Goal: Task Accomplishment & Management: Complete application form

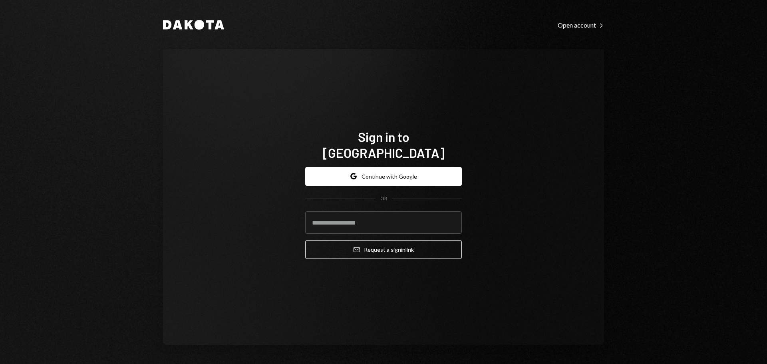
click at [462, 165] on div "Sign in to [GEOGRAPHIC_DATA] Google Continue with Google OR Email Request a sig…" at bounding box center [384, 197] width 176 height 201
click at [351, 201] on form "Google Continue with Google OR Email Request a sign in link" at bounding box center [383, 213] width 157 height 92
click at [346, 216] on input "email" at bounding box center [383, 222] width 157 height 22
type input "**********"
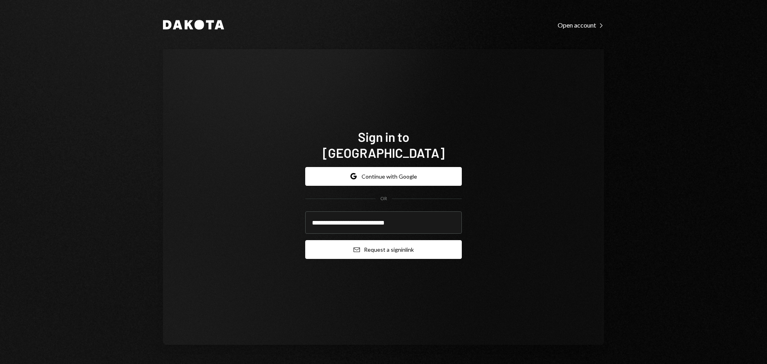
click at [358, 247] on icon "submit" at bounding box center [357, 249] width 6 height 5
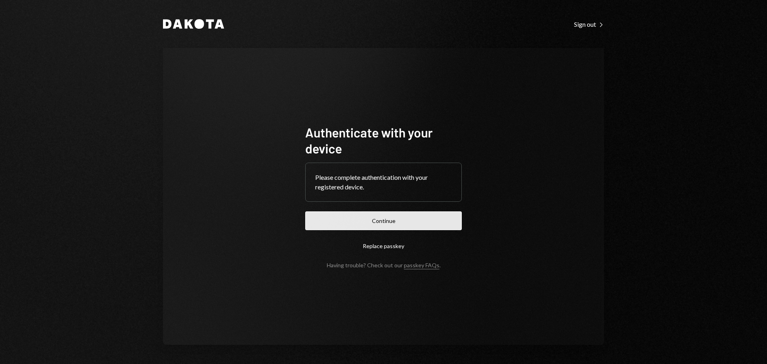
click at [340, 212] on button "Continue" at bounding box center [383, 220] width 157 height 19
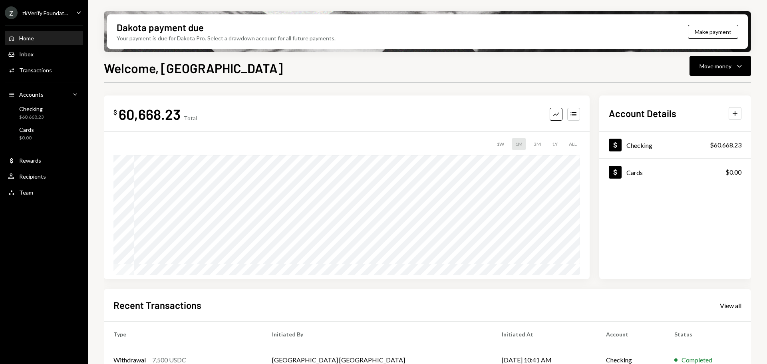
click at [54, 15] on div "zkVerify Foundat..." at bounding box center [45, 13] width 46 height 7
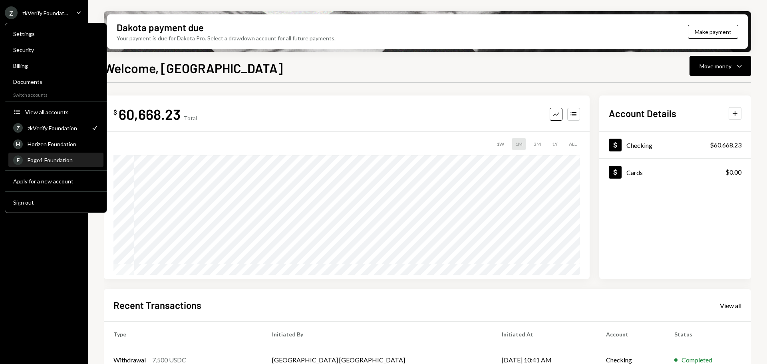
click at [58, 160] on div "Fogo1 Foundation" at bounding box center [63, 160] width 71 height 7
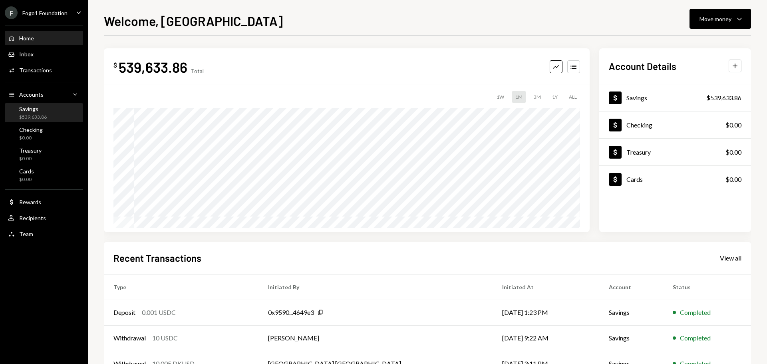
click at [48, 115] on div "Savings $539,633.86" at bounding box center [44, 113] width 72 height 15
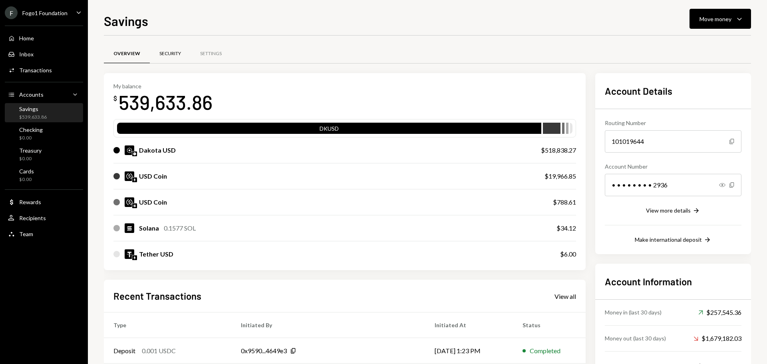
click at [169, 46] on div "Security" at bounding box center [170, 53] width 41 height 19
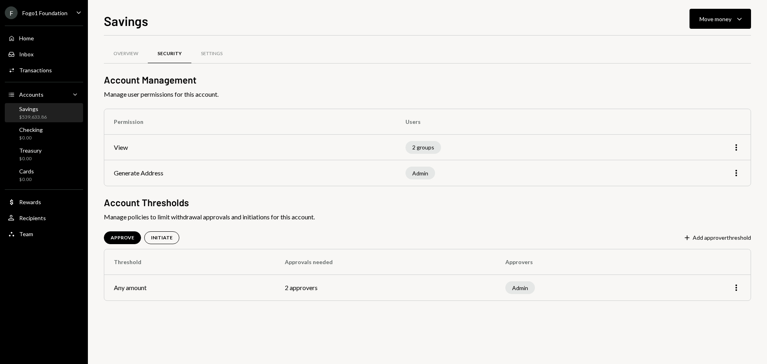
click at [198, 90] on span "Manage user permissions for this account." at bounding box center [427, 95] width 647 height 10
click at [204, 59] on div "Settings" at bounding box center [211, 53] width 41 height 19
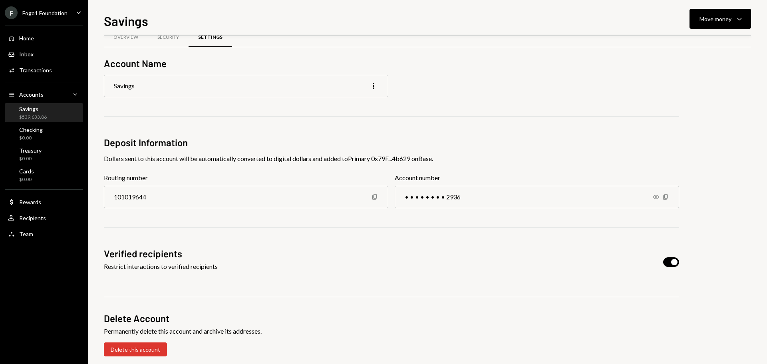
scroll to position [25, 0]
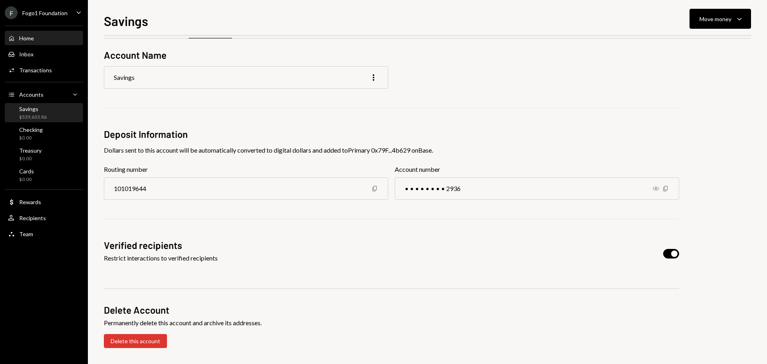
click at [46, 40] on div "Home Home" at bounding box center [44, 38] width 72 height 7
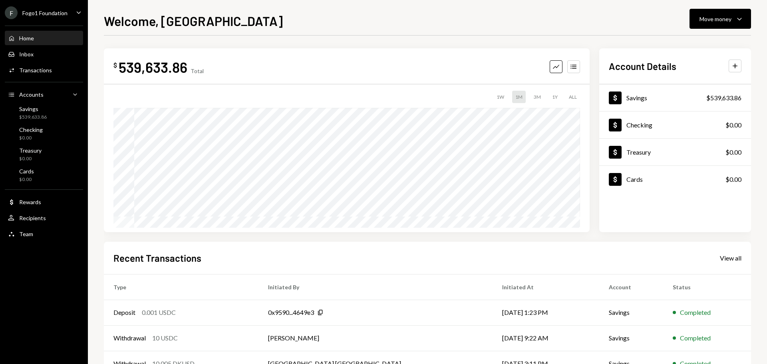
click at [46, 40] on div "Home Home" at bounding box center [44, 38] width 72 height 7
click at [52, 22] on div "Home Home Inbox Inbox Activities Transactions Accounts Accounts Caret Down Savi…" at bounding box center [44, 132] width 88 height 222
click at [52, 19] on div "F Fogo1 Foundation" at bounding box center [36, 12] width 63 height 13
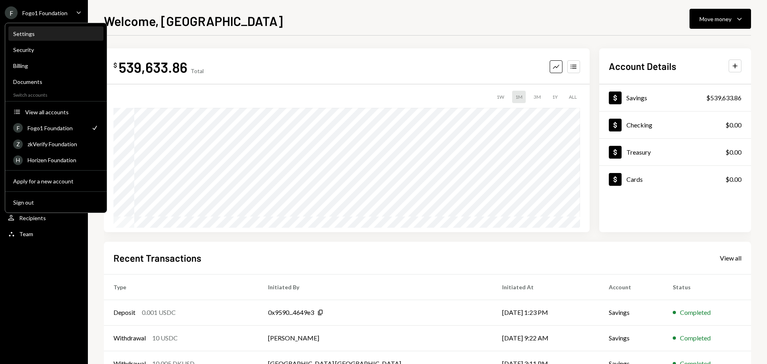
click at [32, 36] on div "Settings" at bounding box center [56, 33] width 86 height 7
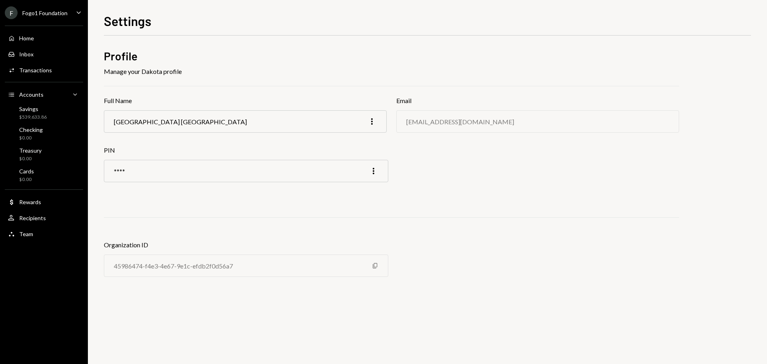
click at [63, 12] on div "Fogo1 Foundation" at bounding box center [44, 13] width 45 height 7
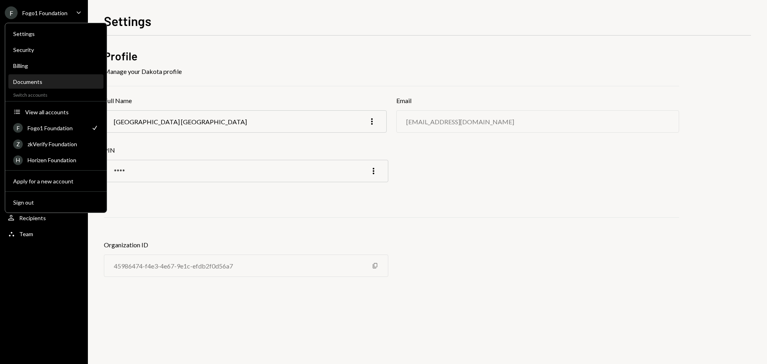
click at [46, 80] on div "Documents" at bounding box center [56, 81] width 86 height 7
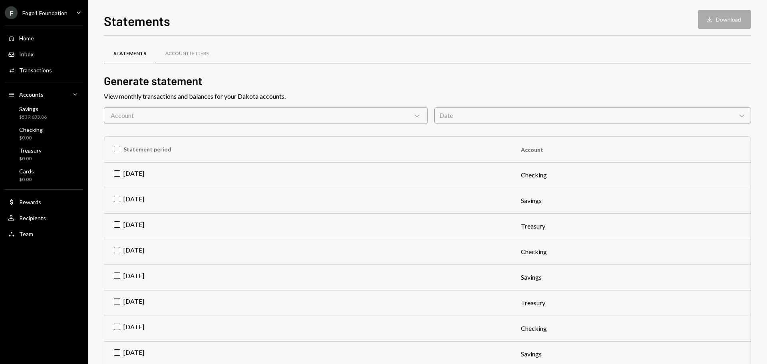
click at [48, 8] on div "F Fogo1 Foundation" at bounding box center [36, 12] width 63 height 13
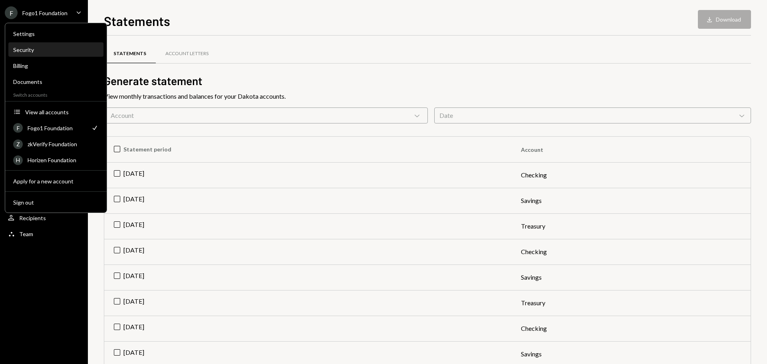
click at [37, 46] on div "Security" at bounding box center [56, 50] width 86 height 14
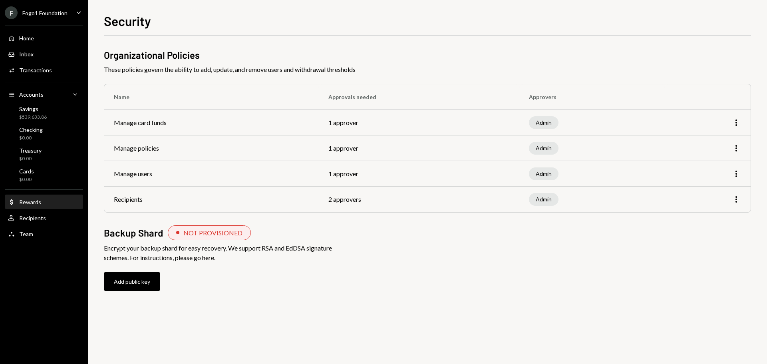
click at [35, 205] on div "Rewards" at bounding box center [30, 202] width 22 height 7
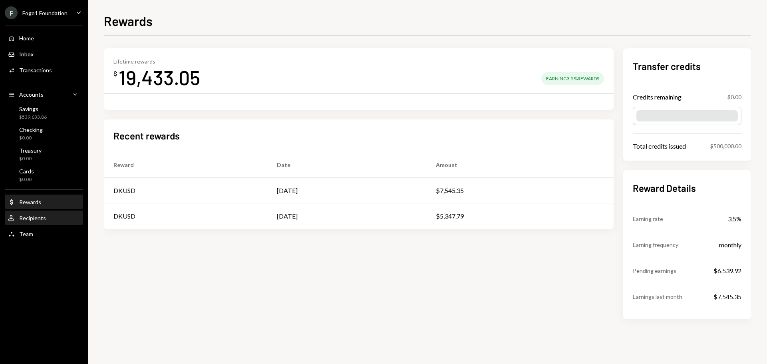
click at [36, 218] on div "Recipients" at bounding box center [32, 218] width 27 height 7
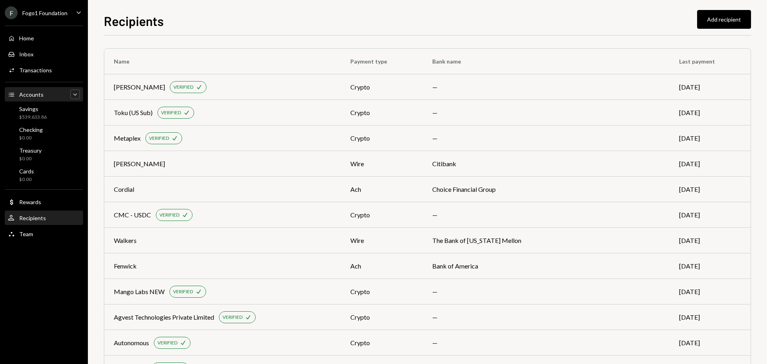
click at [73, 95] on icon "Caret Down" at bounding box center [75, 94] width 8 height 8
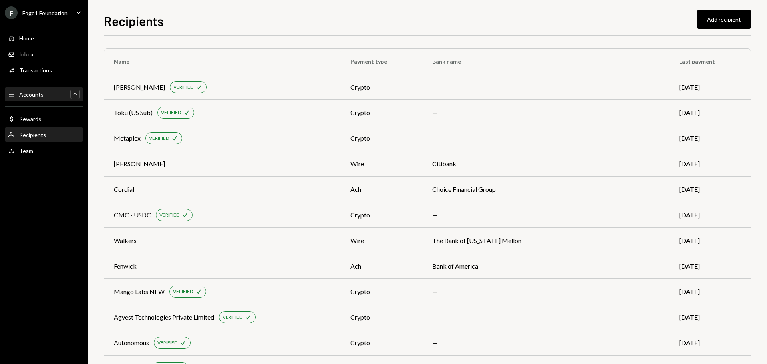
click at [73, 95] on icon "Caret Up" at bounding box center [75, 94] width 8 height 8
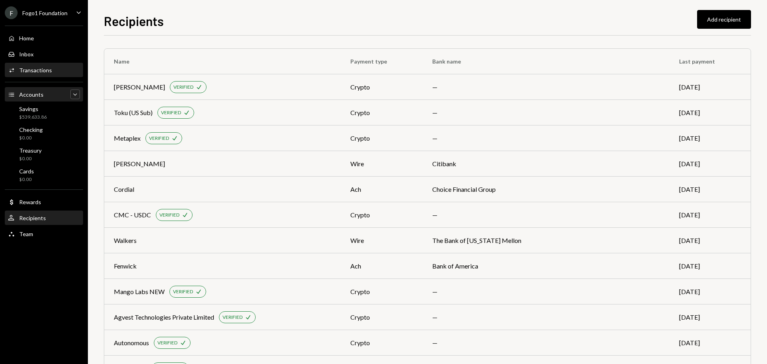
click at [36, 73] on div "Transactions" at bounding box center [35, 70] width 33 height 7
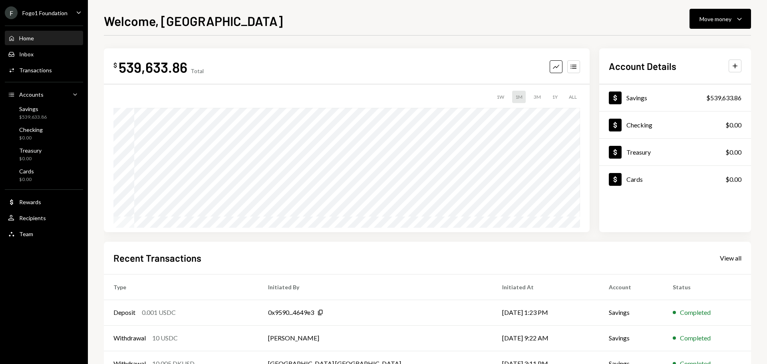
click at [14, 15] on div "F" at bounding box center [11, 12] width 13 height 13
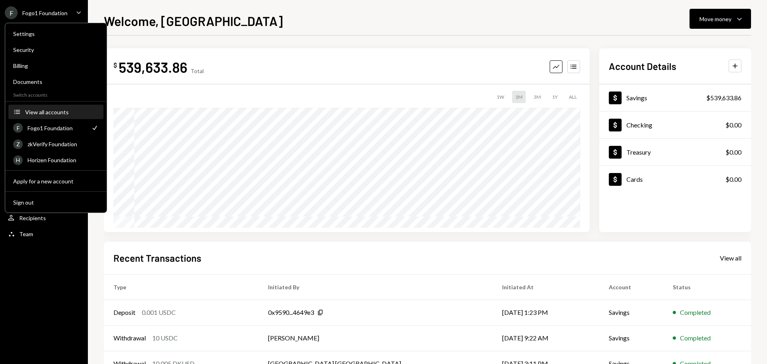
click at [42, 114] on div "View all accounts" at bounding box center [62, 112] width 74 height 7
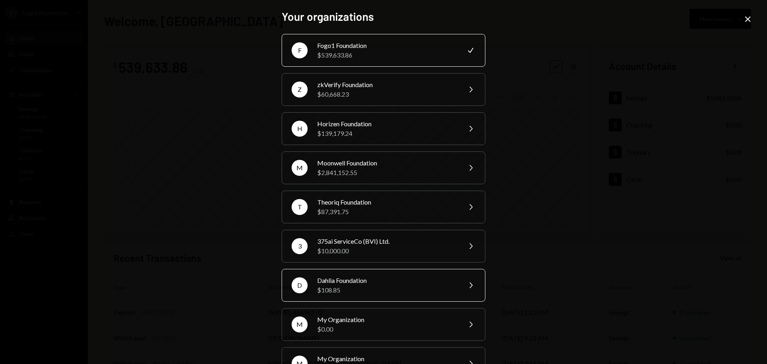
scroll to position [107, 0]
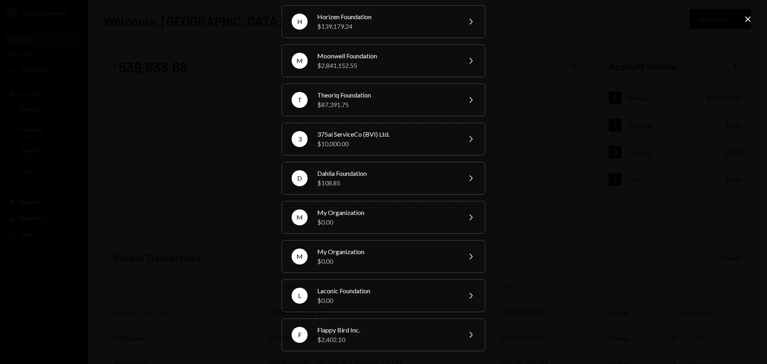
click at [747, 23] on icon "Close" at bounding box center [748, 19] width 10 height 10
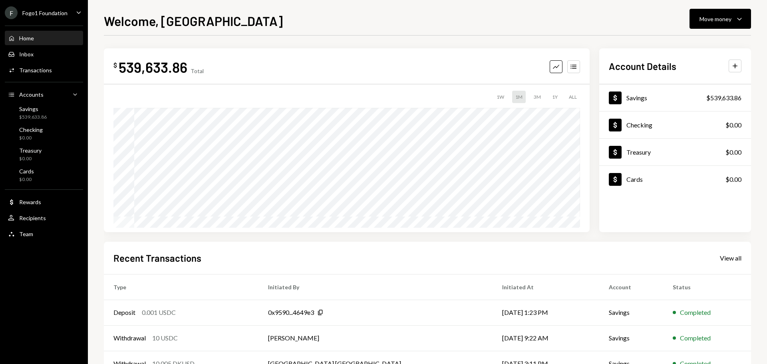
click at [43, 16] on div "Fogo1 Foundation" at bounding box center [44, 13] width 45 height 7
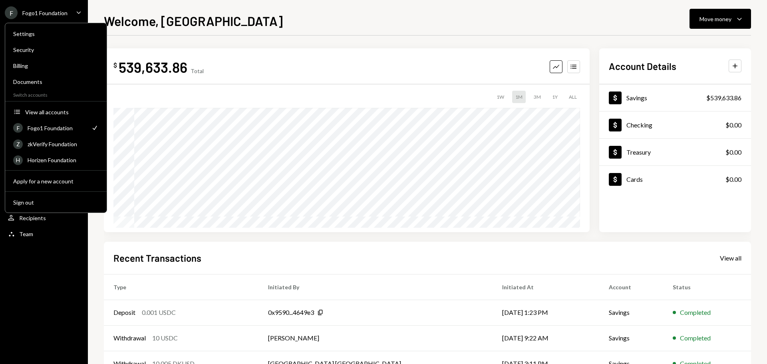
click at [10, 15] on div "F" at bounding box center [11, 12] width 13 height 13
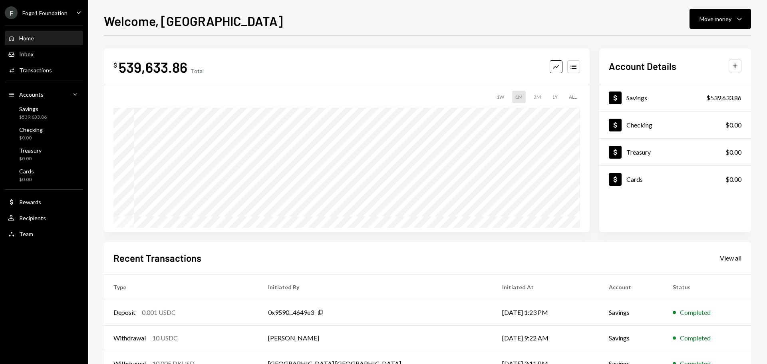
click at [48, 15] on div "Fogo1 Foundation" at bounding box center [44, 13] width 45 height 7
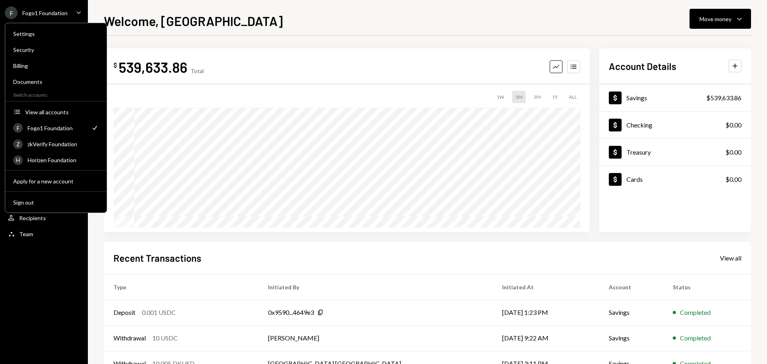
click at [25, 263] on div "F Fogo1 Foundation Caret Down Home Home Inbox Inbox Activities Transactions Acc…" at bounding box center [44, 182] width 88 height 364
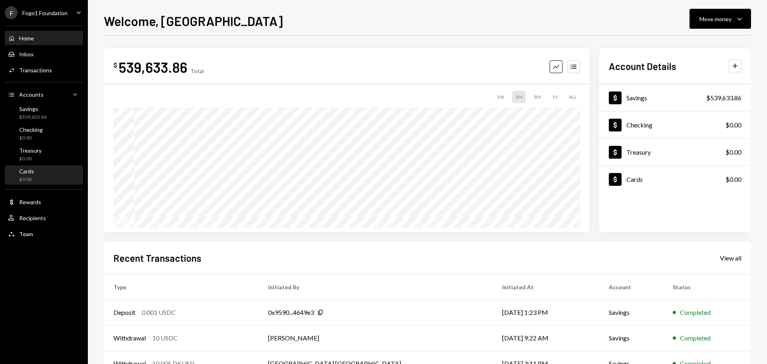
click at [38, 179] on div "Cards $0.00" at bounding box center [44, 175] width 72 height 15
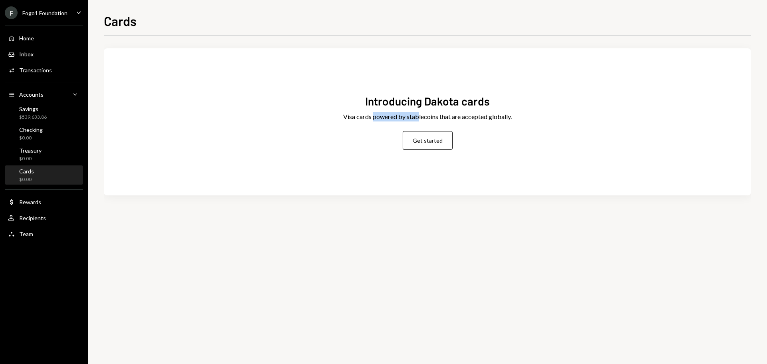
drag, startPoint x: 374, startPoint y: 120, endPoint x: 420, endPoint y: 119, distance: 46.0
click at [420, 119] on div "Visa cards powered by stablecoins that are accepted globally." at bounding box center [427, 117] width 169 height 10
click at [342, 112] on div "Introducing Dakota cards Visa cards powered by stablecoins that are accepted gl…" at bounding box center [427, 122] width 647 height 128
drag, startPoint x: 392, startPoint y: 118, endPoint x: 490, endPoint y: 120, distance: 97.1
click at [490, 120] on div "Visa cards powered by stablecoins that are accepted globally." at bounding box center [427, 117] width 169 height 10
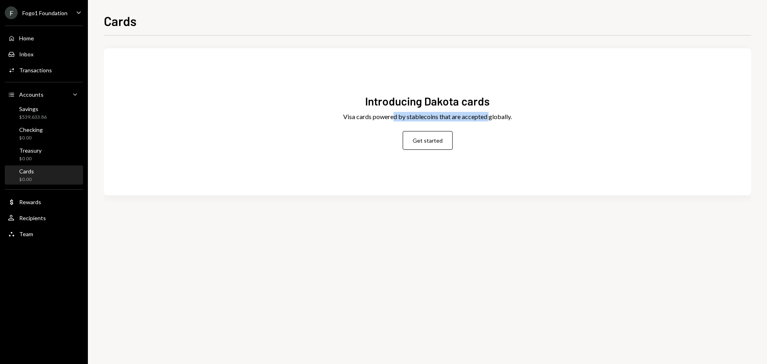
click at [490, 119] on div "Visa cards powered by stablecoins that are accepted globally." at bounding box center [427, 117] width 169 height 10
drag, startPoint x: 387, startPoint y: 119, endPoint x: 433, endPoint y: 119, distance: 46.4
click at [419, 119] on div "Visa cards powered by stablecoins that are accepted globally." at bounding box center [427, 117] width 169 height 10
click at [436, 144] on button "Get started" at bounding box center [428, 140] width 50 height 19
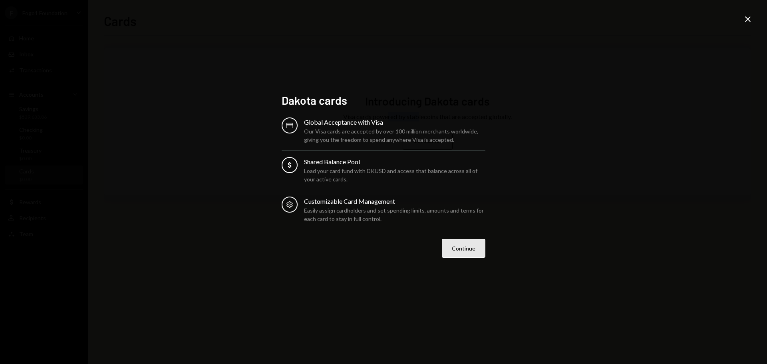
click at [454, 253] on button "Continue" at bounding box center [464, 248] width 44 height 19
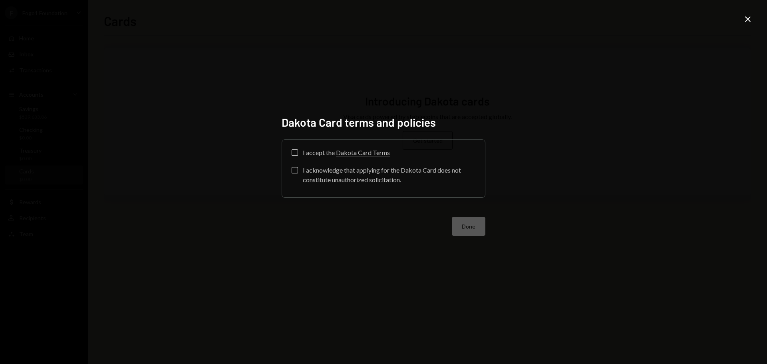
click at [324, 151] on div "I accept the Dakota Card Terms" at bounding box center [346, 153] width 87 height 10
click at [298, 151] on button "I accept the Dakota Card Terms" at bounding box center [295, 152] width 6 height 6
click at [317, 175] on div "I acknowledge that applying for the Dakota Card does not constitute unauthorize…" at bounding box center [389, 174] width 173 height 19
click at [298, 173] on button "I acknowledge that applying for the Dakota Card does not constitute unauthorize…" at bounding box center [295, 170] width 6 height 6
click at [464, 228] on button "Done" at bounding box center [469, 226] width 34 height 19
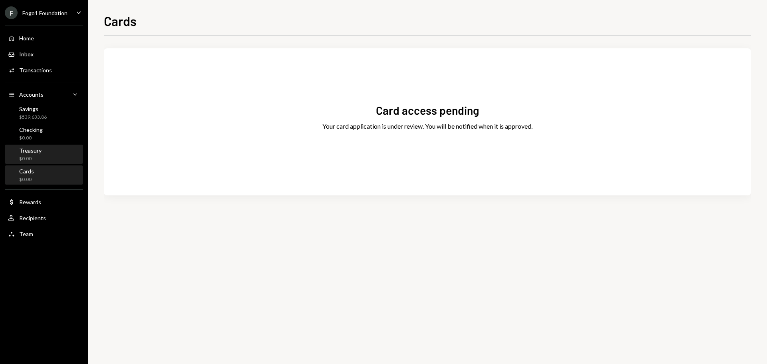
click at [41, 146] on div "Treasury $0.00" at bounding box center [44, 154] width 72 height 18
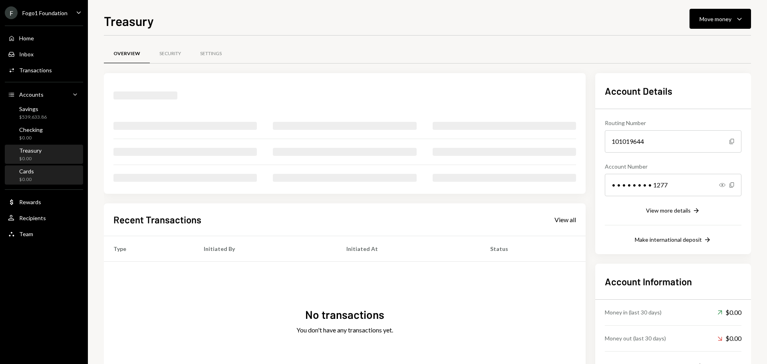
click at [37, 174] on div "Cards $0.00" at bounding box center [44, 175] width 72 height 15
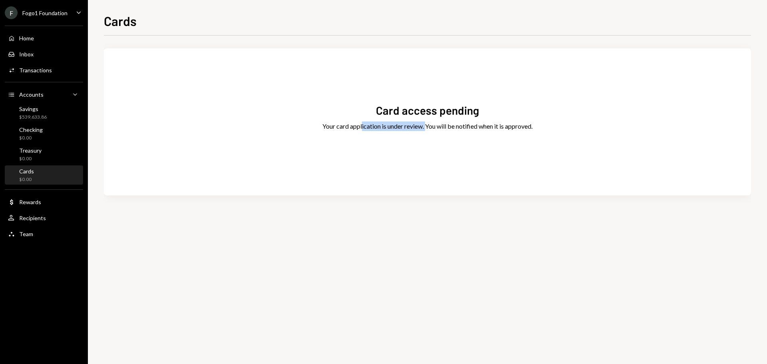
drag, startPoint x: 360, startPoint y: 127, endPoint x: 428, endPoint y: 126, distance: 67.9
click at [428, 126] on div "Your card application is under review. You will be notified when it is approved." at bounding box center [427, 126] width 210 height 10
drag, startPoint x: 456, startPoint y: 126, endPoint x: 505, endPoint y: 126, distance: 49.2
click at [486, 126] on div "Your card application is under review. You will be notified when it is approved." at bounding box center [427, 126] width 210 height 10
click at [505, 126] on div "Your card application is under review. You will be notified when it is approved." at bounding box center [427, 126] width 210 height 10
